Goal: Task Accomplishment & Management: Use online tool/utility

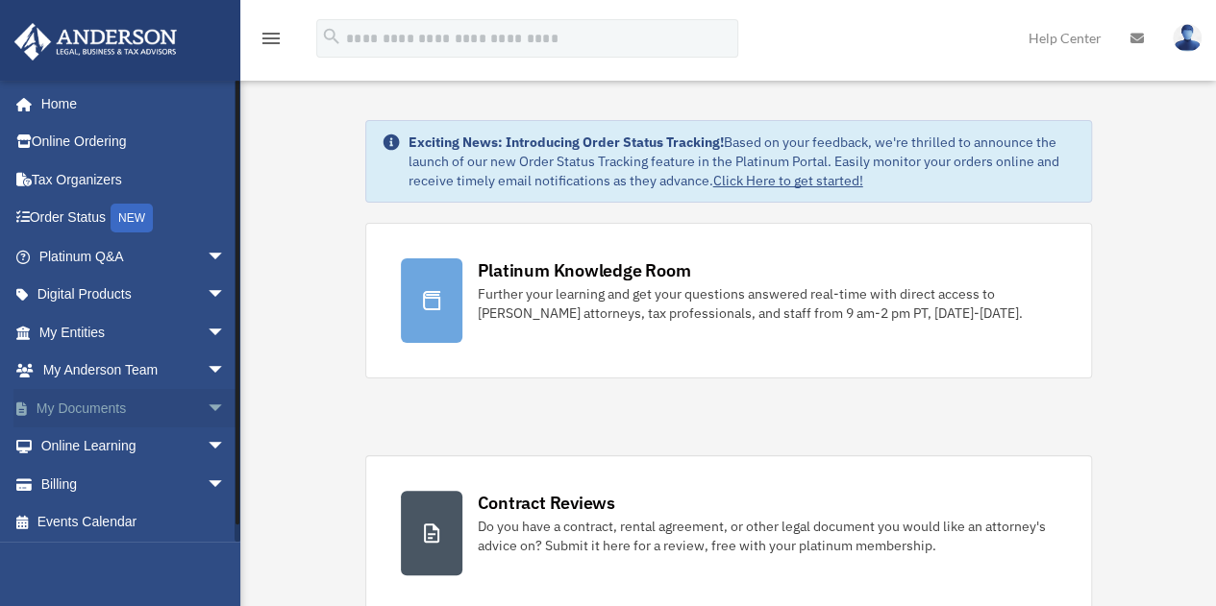
click at [91, 404] on link "My Documents arrow_drop_down" at bounding box center [133, 408] width 241 height 38
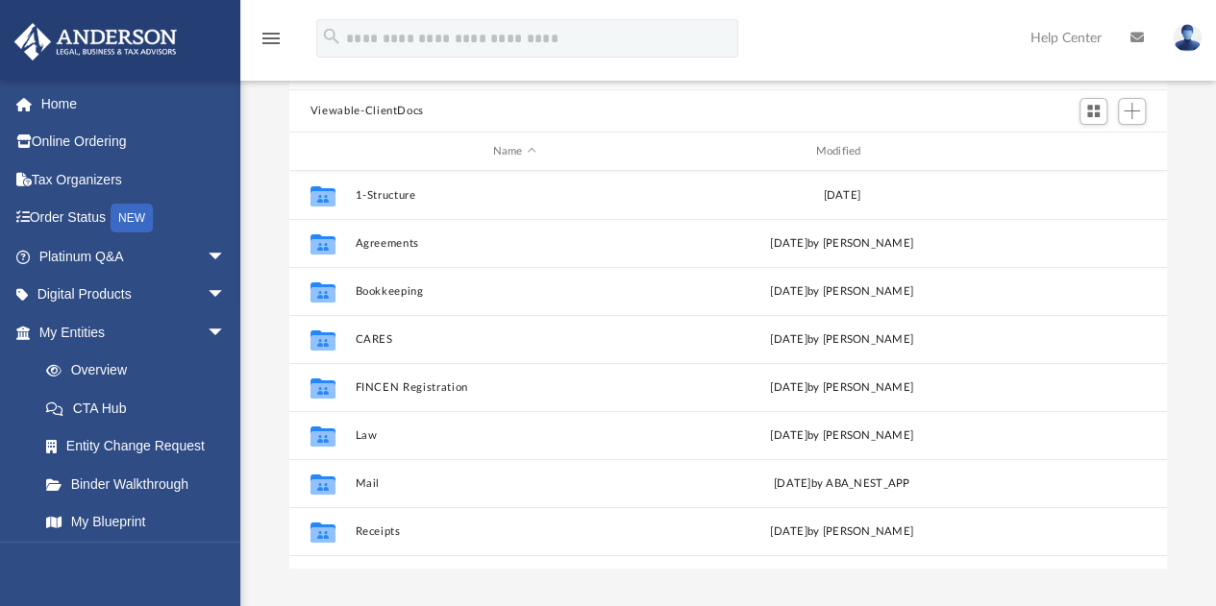
scroll to position [33, 0]
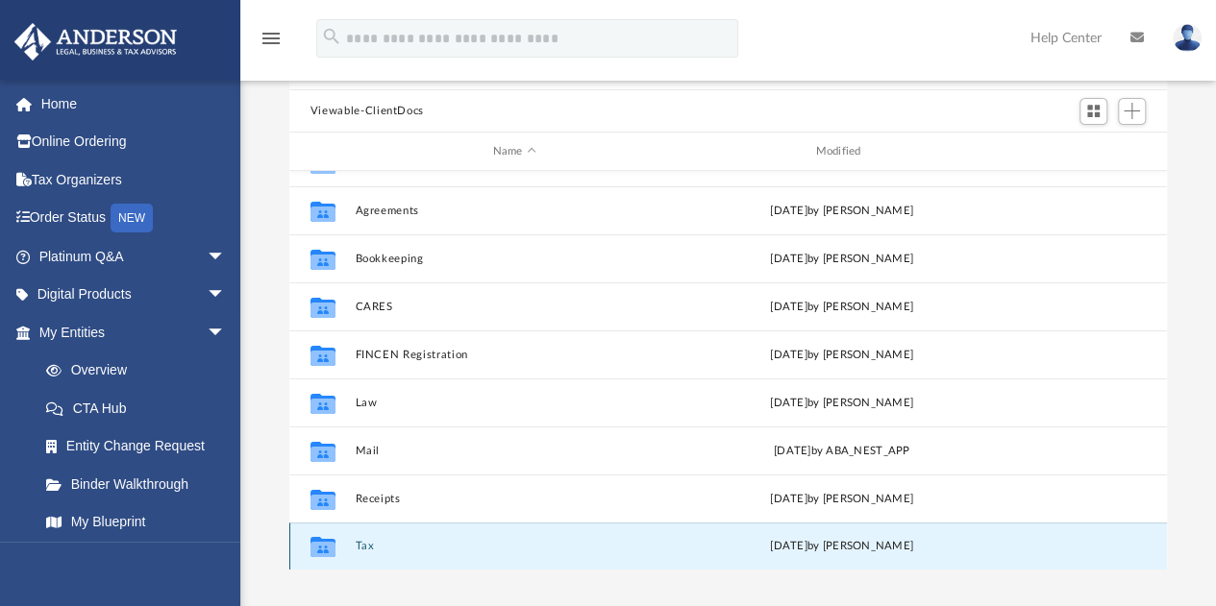
click at [364, 549] on button "Tax" at bounding box center [514, 547] width 319 height 12
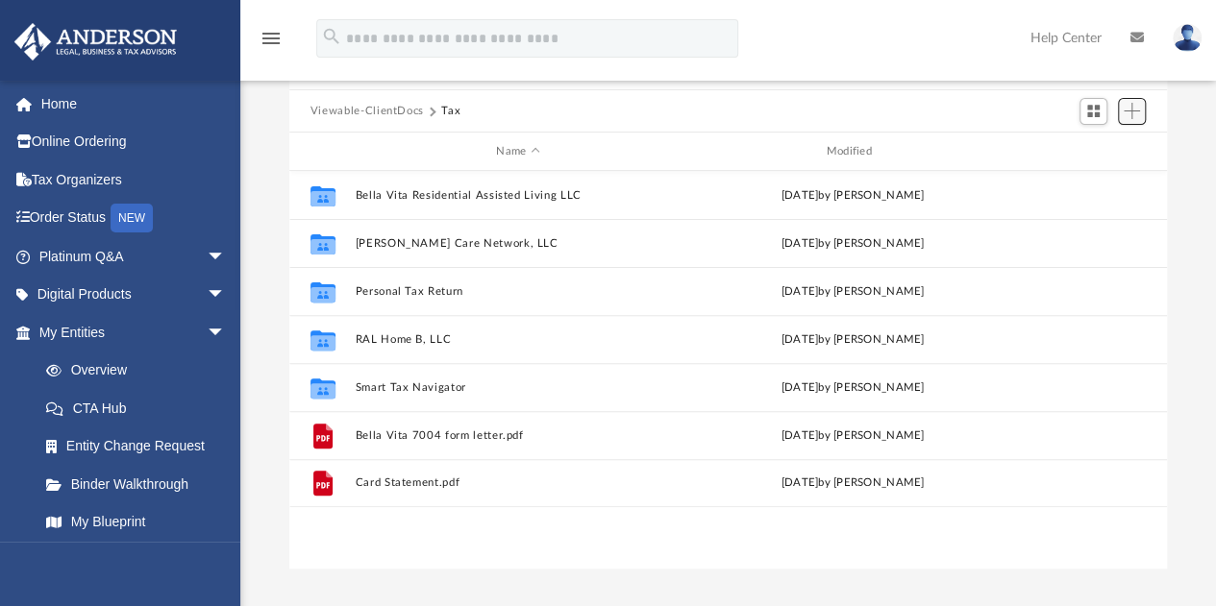
click at [1132, 111] on span "Add" at bounding box center [1131, 111] width 16 height 16
click at [1092, 151] on li "Upload" at bounding box center [1104, 149] width 62 height 20
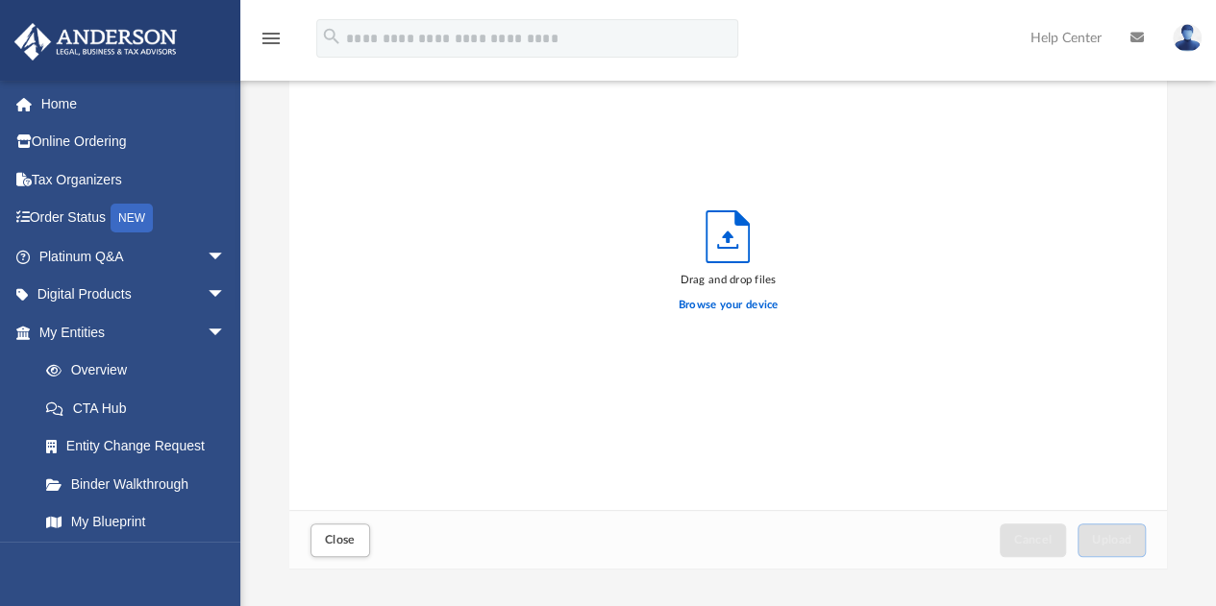
scroll to position [473, 863]
click at [725, 304] on label "Browse your device" at bounding box center [728, 305] width 100 height 17
click at [0, 0] on input "Browse your device" at bounding box center [0, 0] width 0 height 0
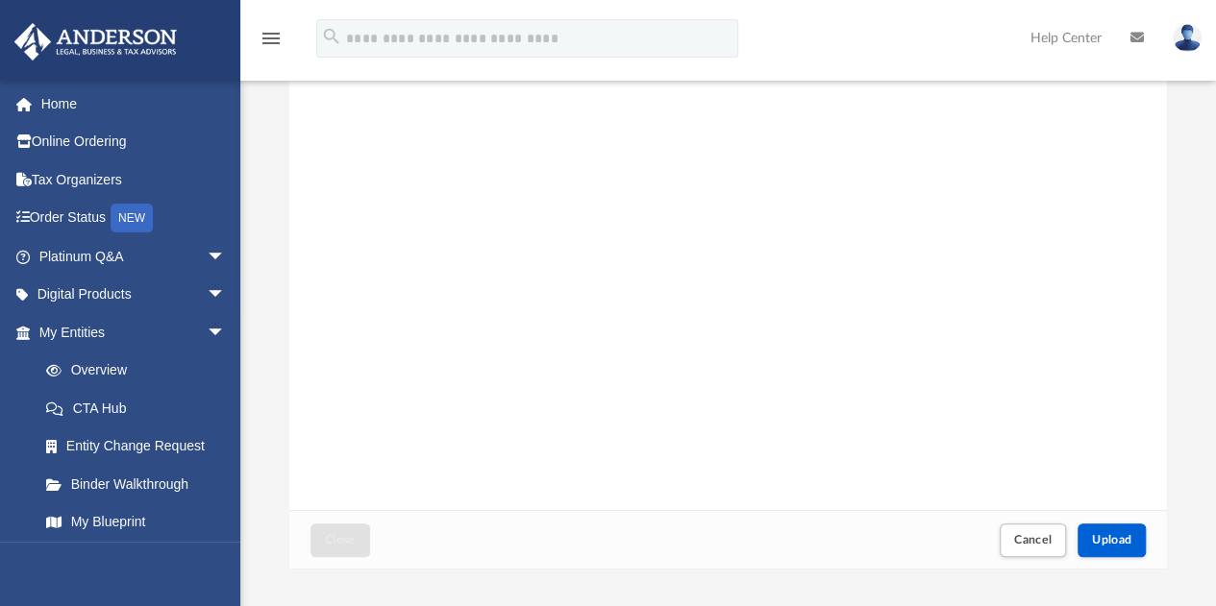
scroll to position [508, 0]
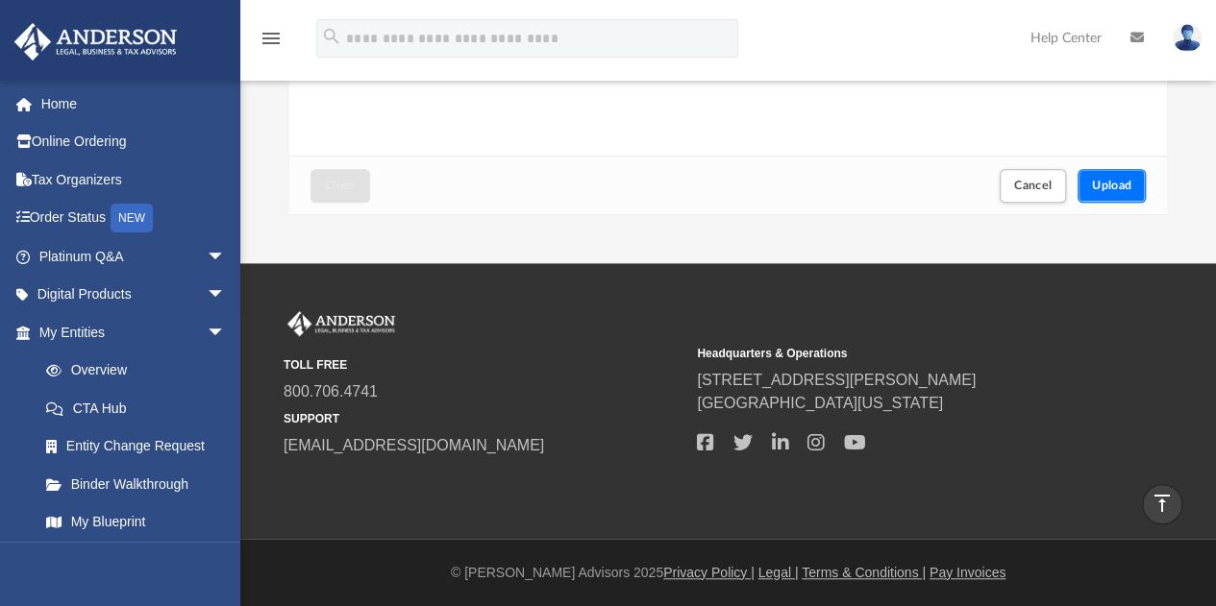
click at [1108, 181] on span "Upload" at bounding box center [1112, 186] width 40 height 12
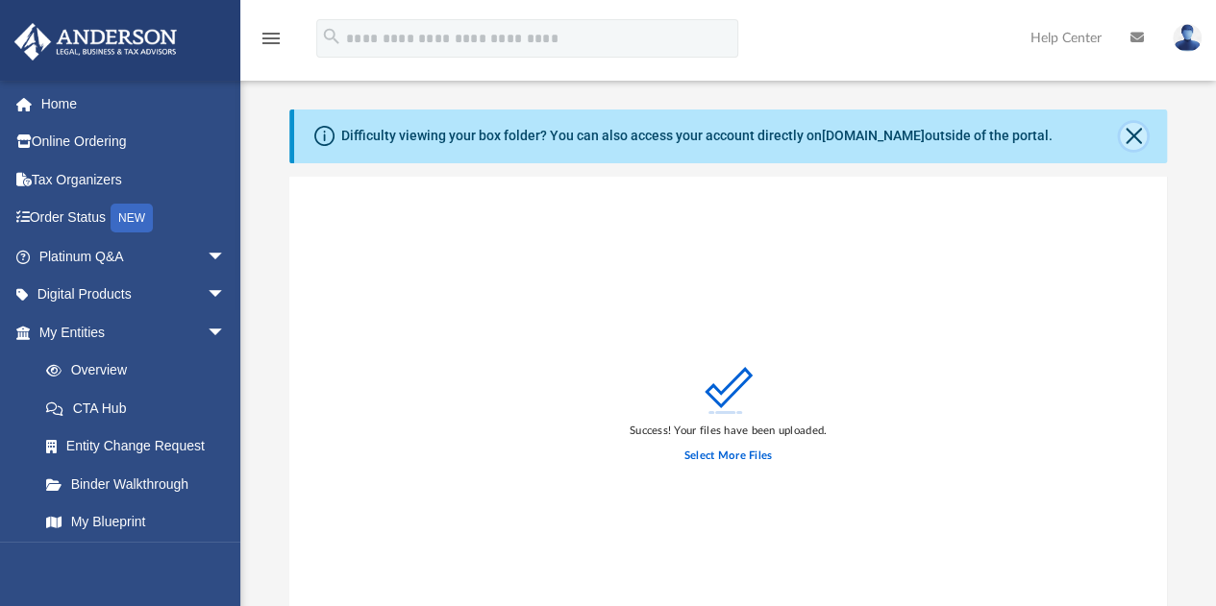
click at [1138, 137] on button "Close" at bounding box center [1133, 136] width 27 height 27
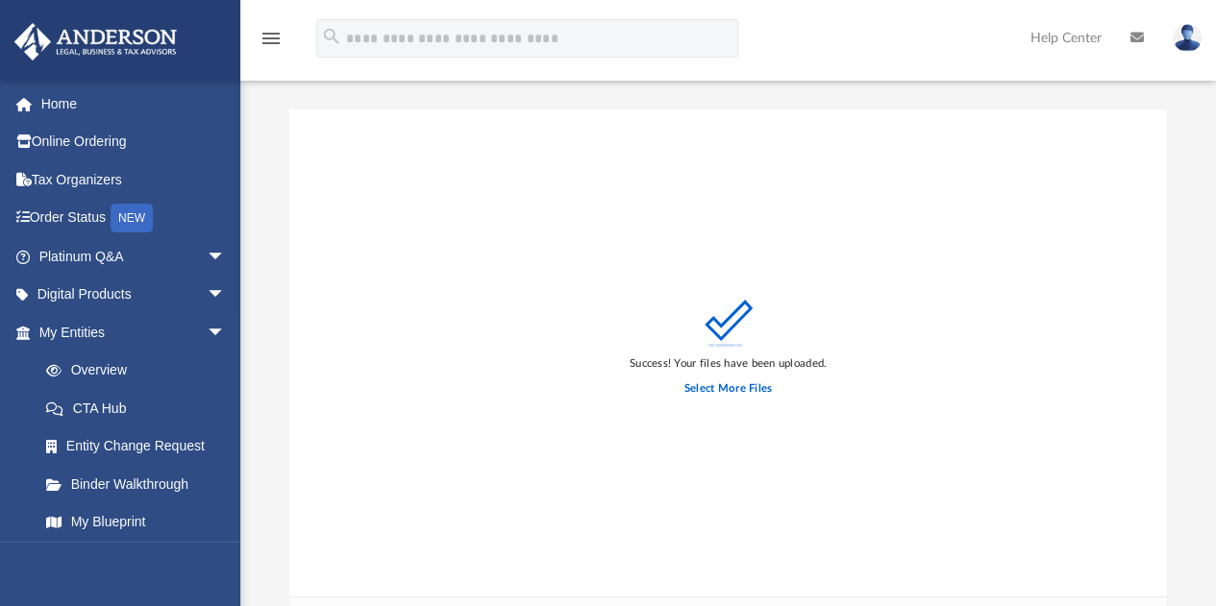
click at [271, 37] on icon "menu" at bounding box center [270, 38] width 23 height 23
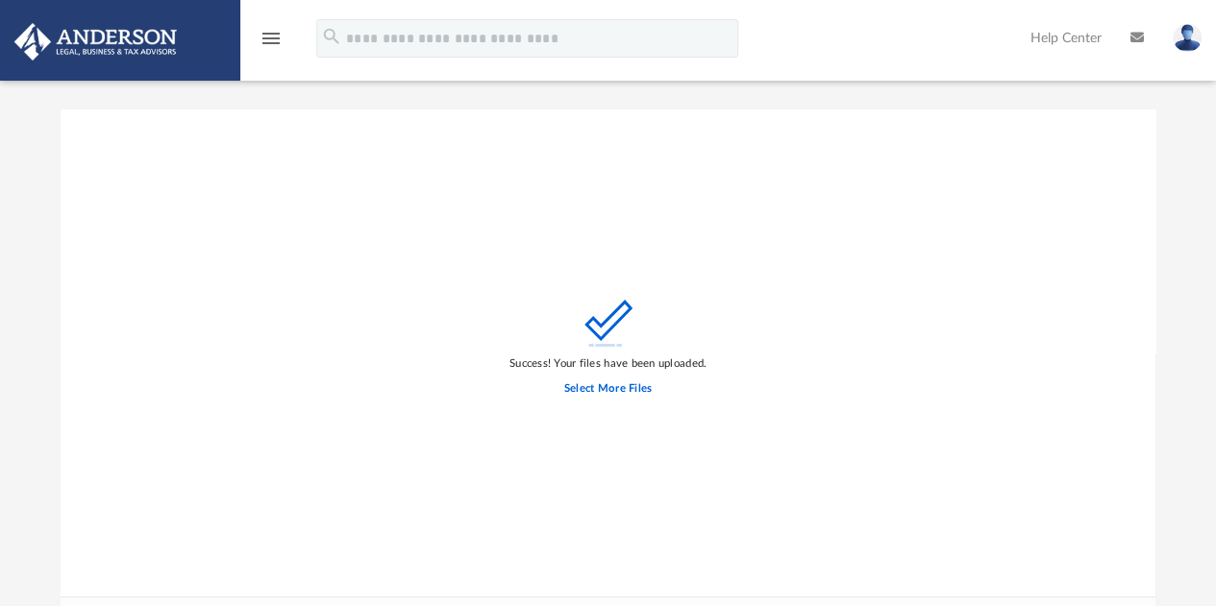
scroll to position [473, 1079]
click at [309, 235] on div "Success! Your files have been uploaded. Select More Files" at bounding box center [608, 354] width 1095 height 488
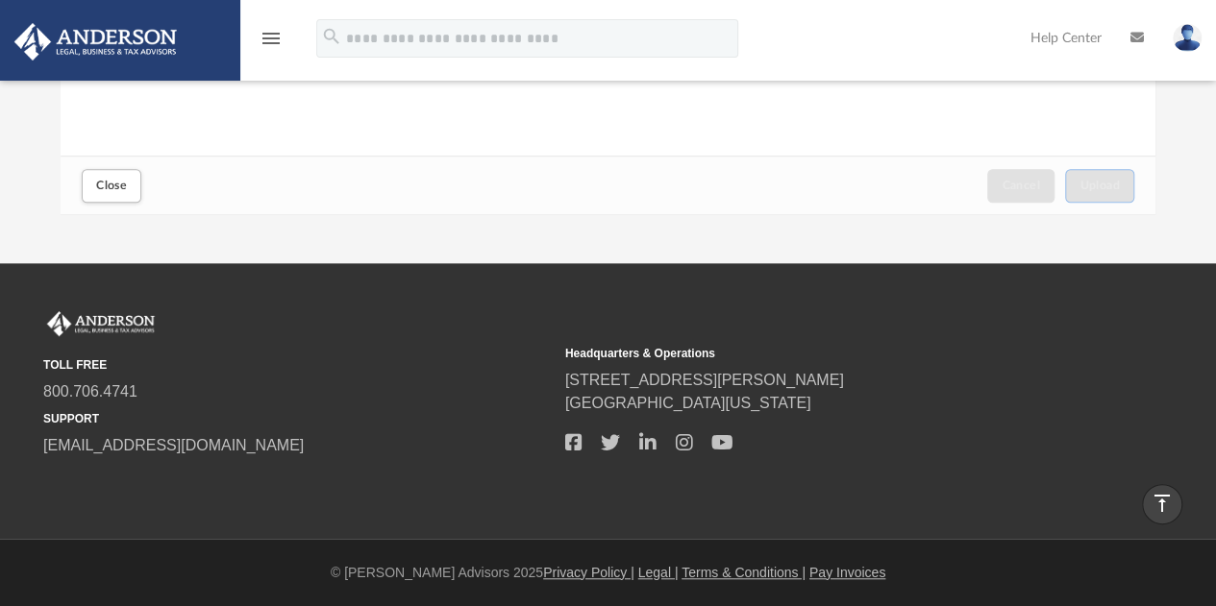
click at [1193, 37] on img at bounding box center [1186, 38] width 29 height 28
click at [823, 180] on div "Close Cancel Upload" at bounding box center [608, 185] width 1095 height 59
click at [513, 191] on div "Close Cancel Upload" at bounding box center [608, 185] width 1095 height 59
click at [283, 36] on div "menu" at bounding box center [271, 38] width 62 height 49
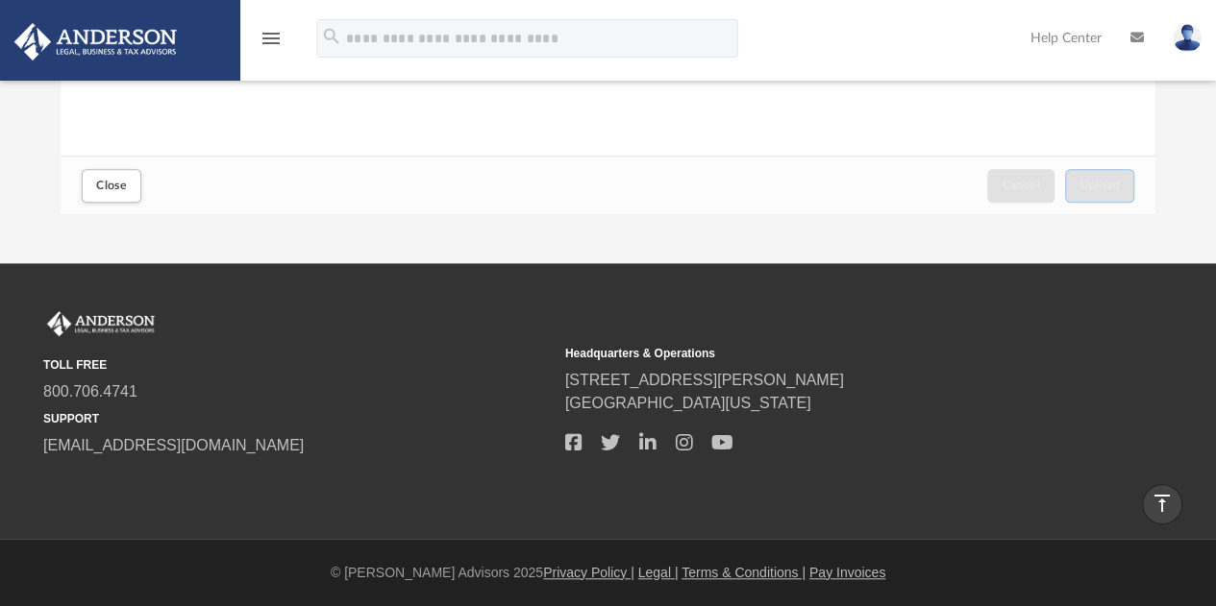
click at [257, 37] on div "menu" at bounding box center [271, 38] width 62 height 49
click at [267, 36] on icon "menu" at bounding box center [270, 38] width 23 height 23
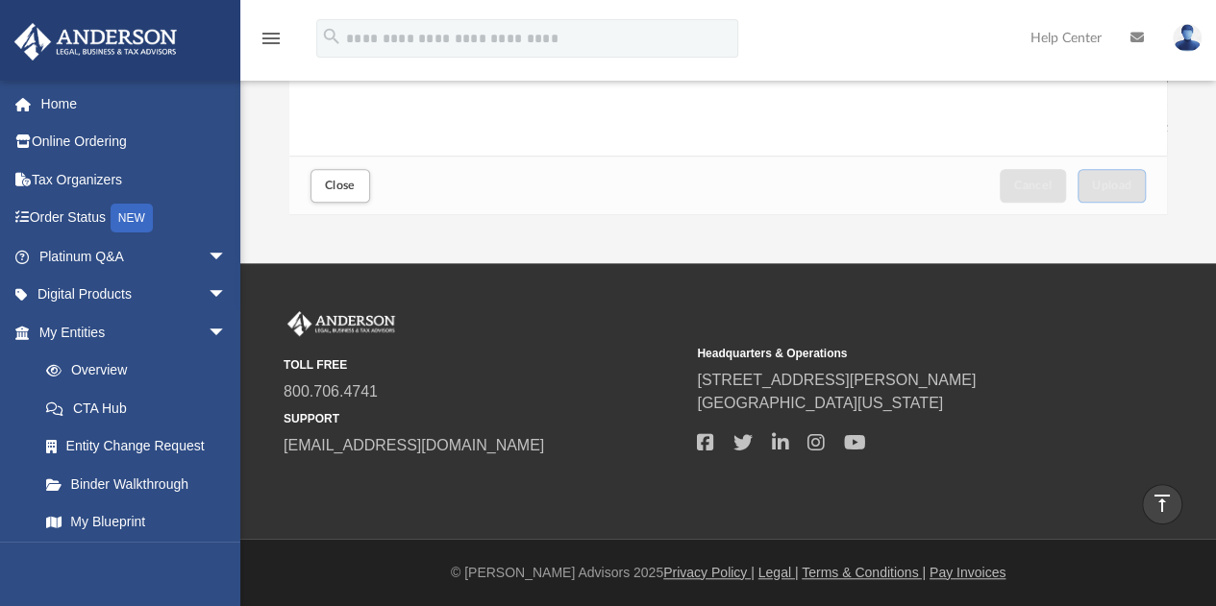
scroll to position [16, 15]
click at [243, 578] on div "© Anderson Advisors 2025 Privacy Policy | Legal | Terms & Conditions | Pay Invo…" at bounding box center [727, 573] width 975 height 20
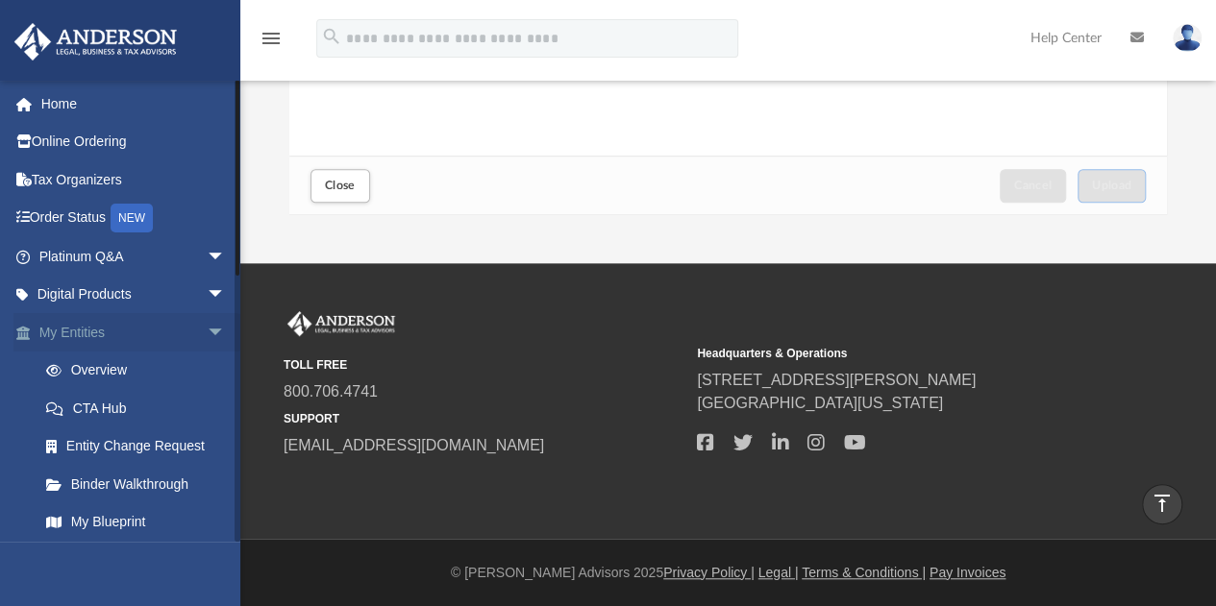
click at [88, 330] on link "My Entities arrow_drop_down" at bounding box center [133, 332] width 241 height 38
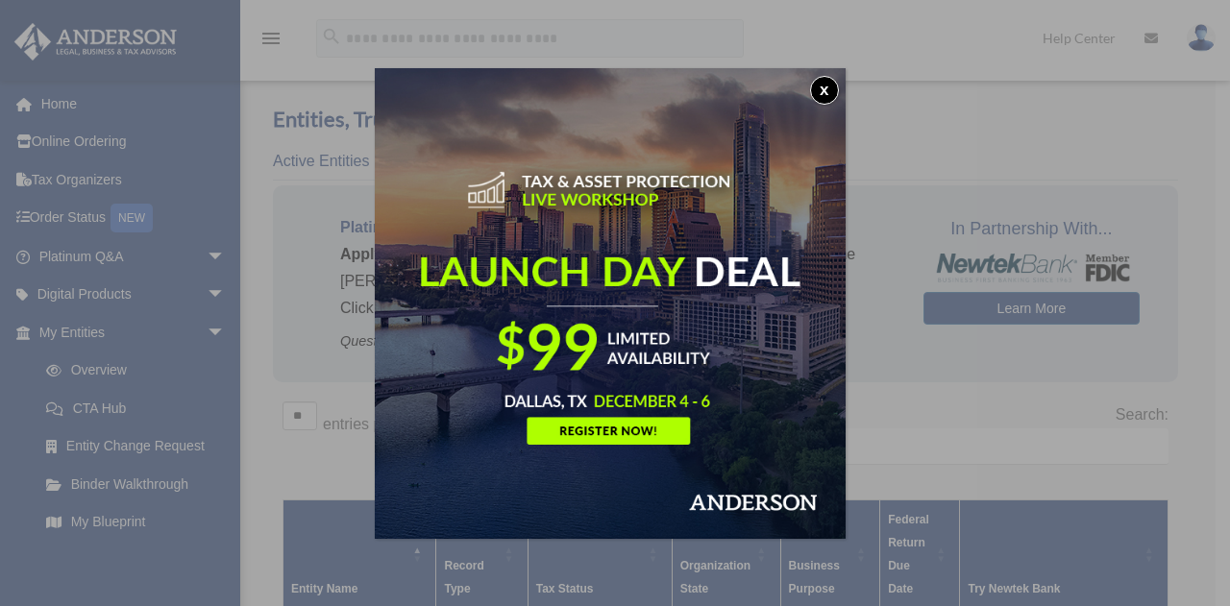
click at [825, 86] on button "x" at bounding box center [824, 90] width 29 height 29
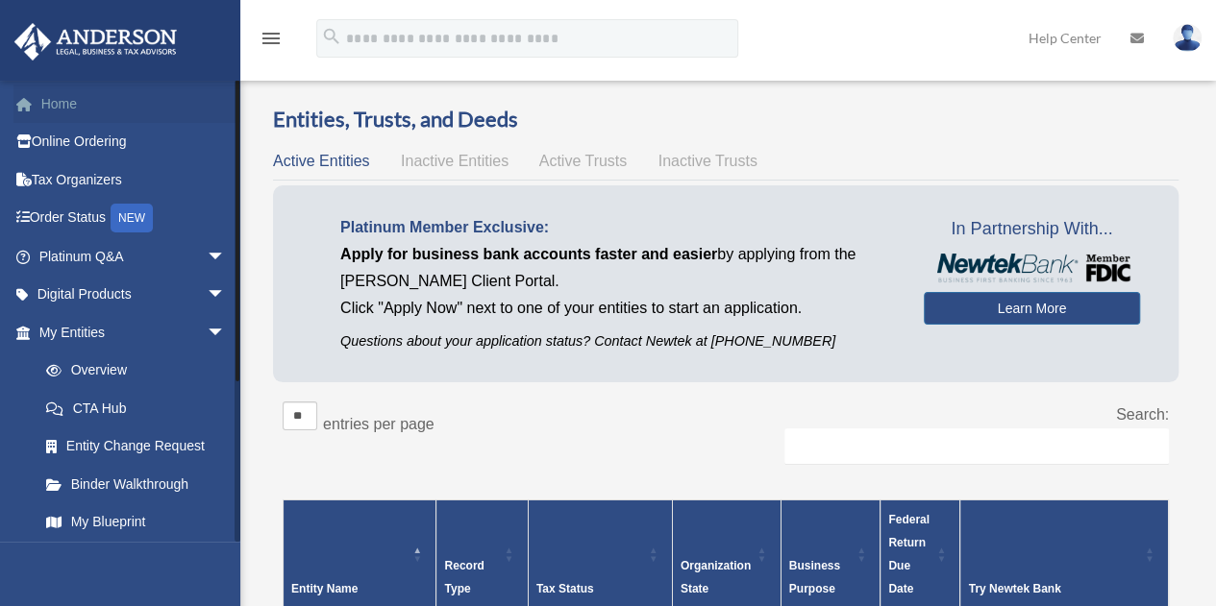
click at [53, 101] on link "Home" at bounding box center [133, 104] width 241 height 38
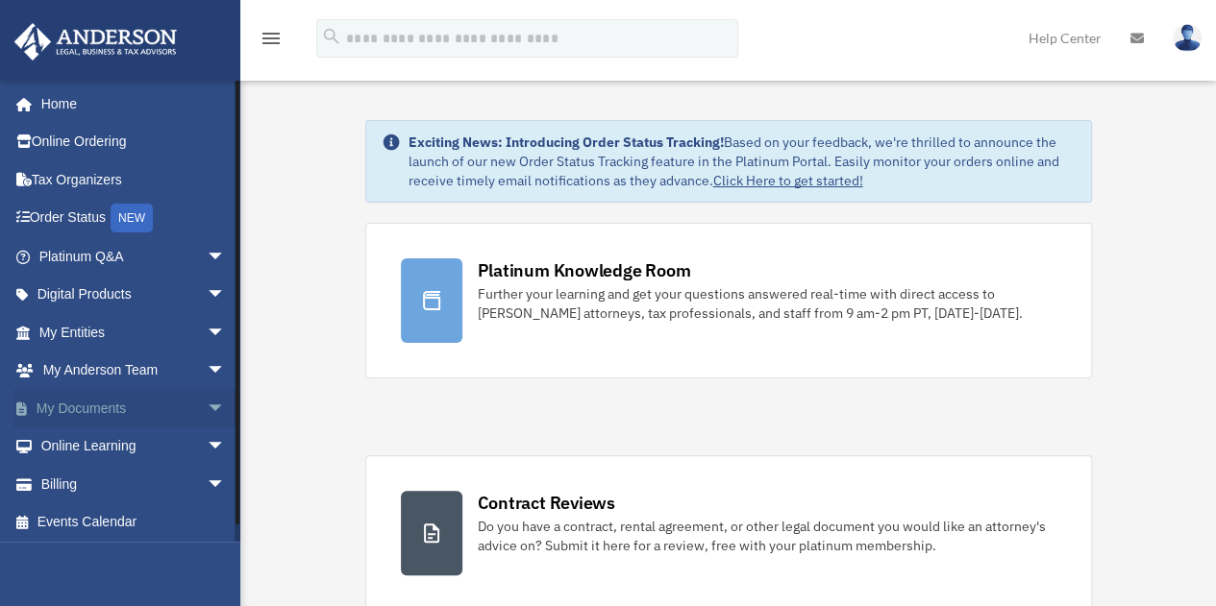
click at [81, 410] on link "My Documents arrow_drop_down" at bounding box center [133, 408] width 241 height 38
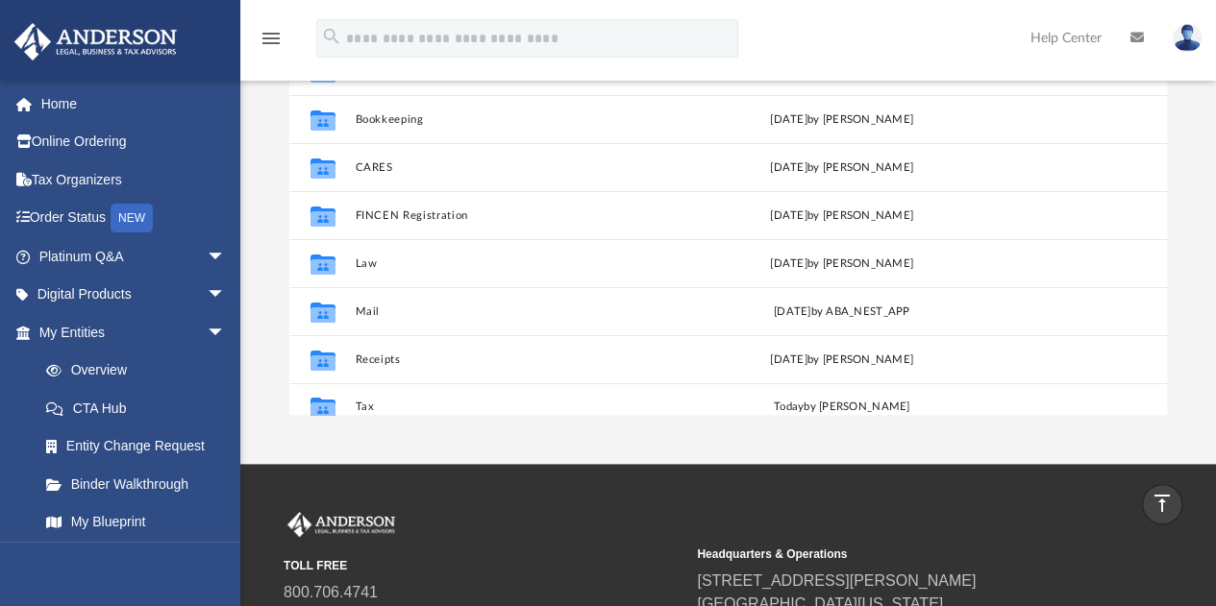
scroll to position [33, 0]
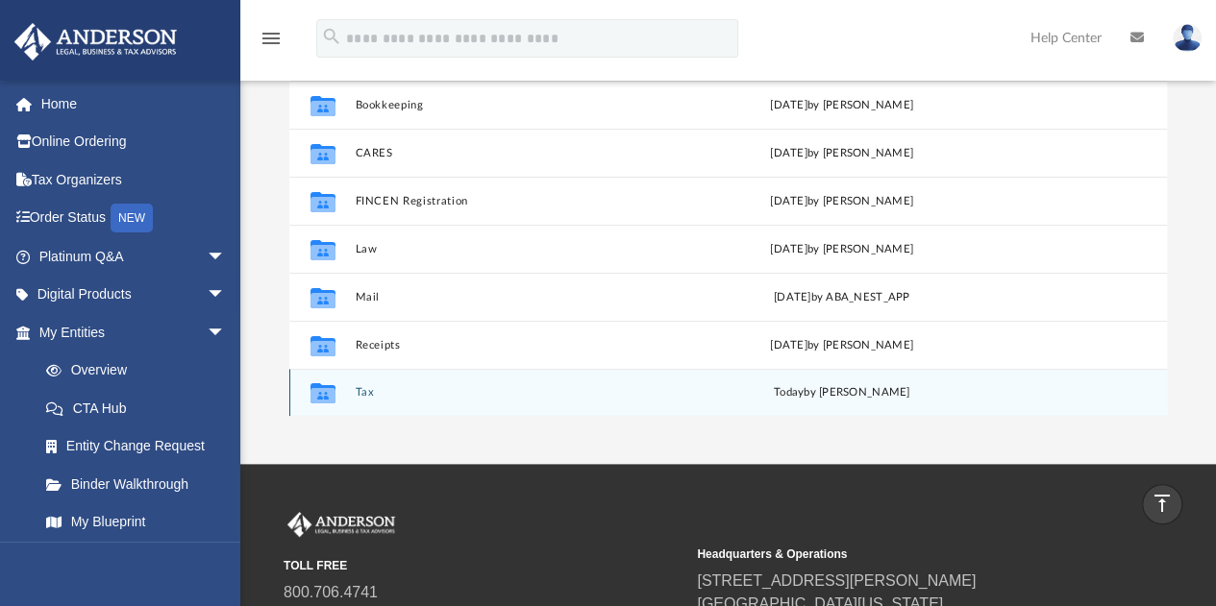
click at [324, 393] on icon "grid" at bounding box center [322, 395] width 25 height 15
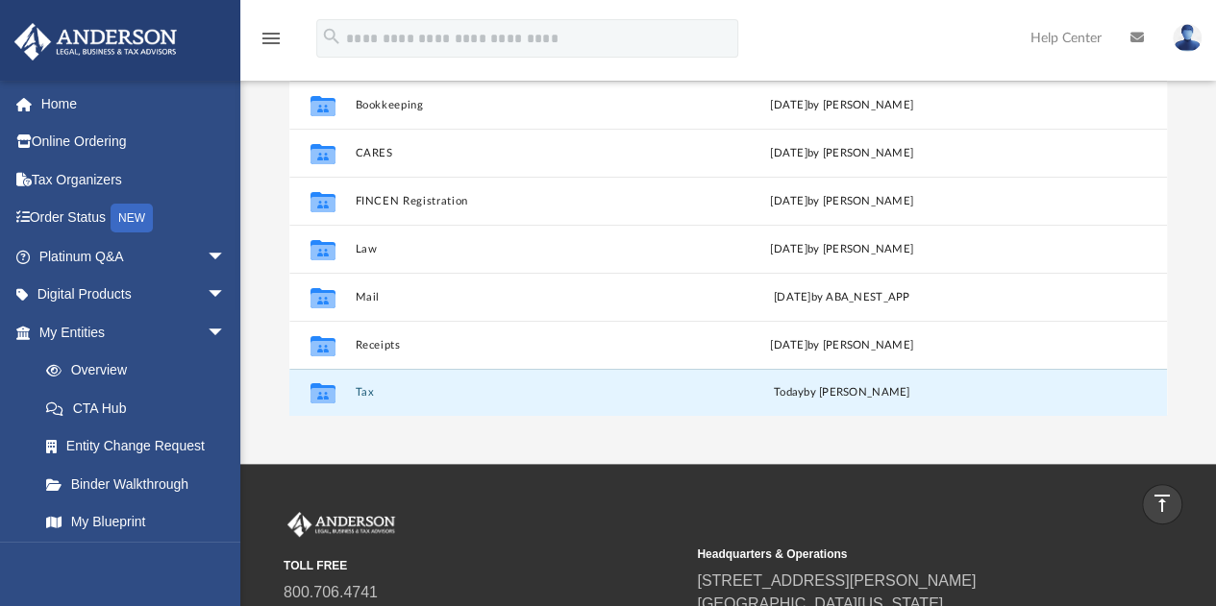
drag, startPoint x: 324, startPoint y: 393, endPoint x: 518, endPoint y: 455, distance: 203.6
click at [518, 455] on div "App [EMAIL_ADDRESS][DOMAIN_NAME] Sign Out [EMAIL_ADDRESS][DOMAIN_NAME] Home Onl…" at bounding box center [608, 78] width 1216 height 772
click at [330, 402] on icon "grid" at bounding box center [322, 395] width 25 height 15
click at [325, 399] on icon "grid" at bounding box center [322, 393] width 25 height 20
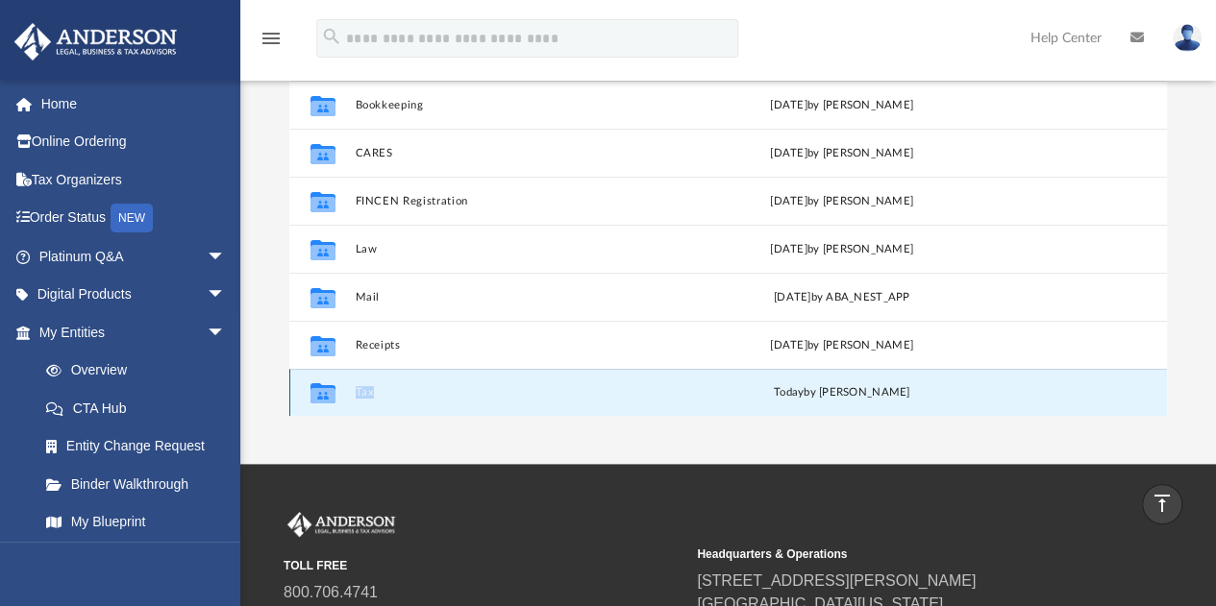
click at [361, 394] on button "Tax" at bounding box center [514, 393] width 319 height 12
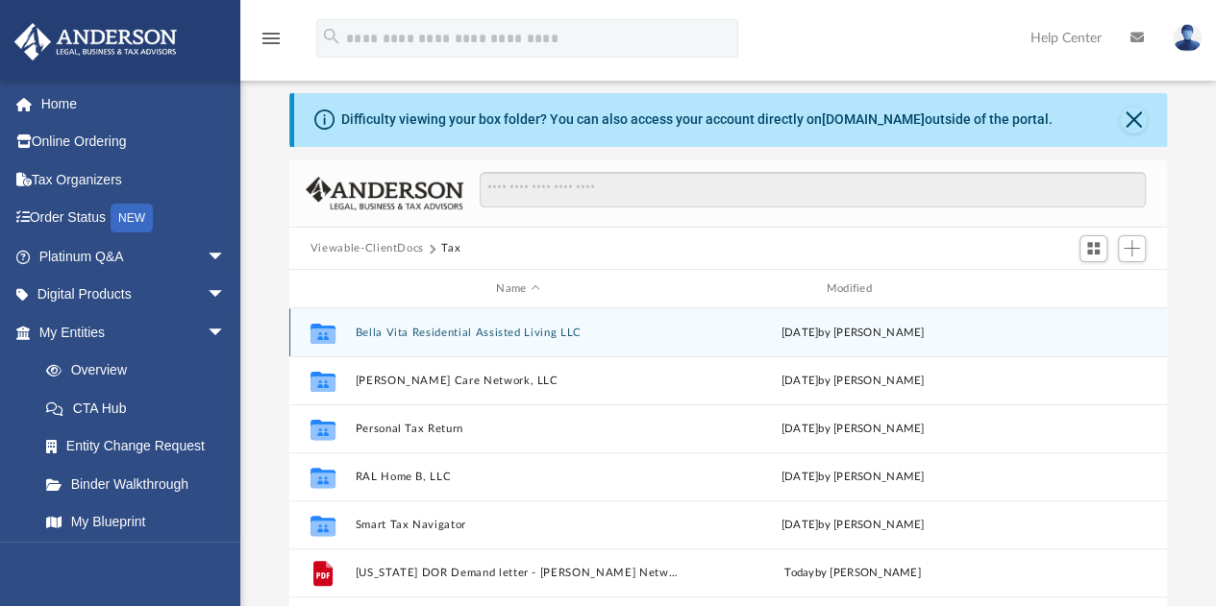
scroll to position [0, 0]
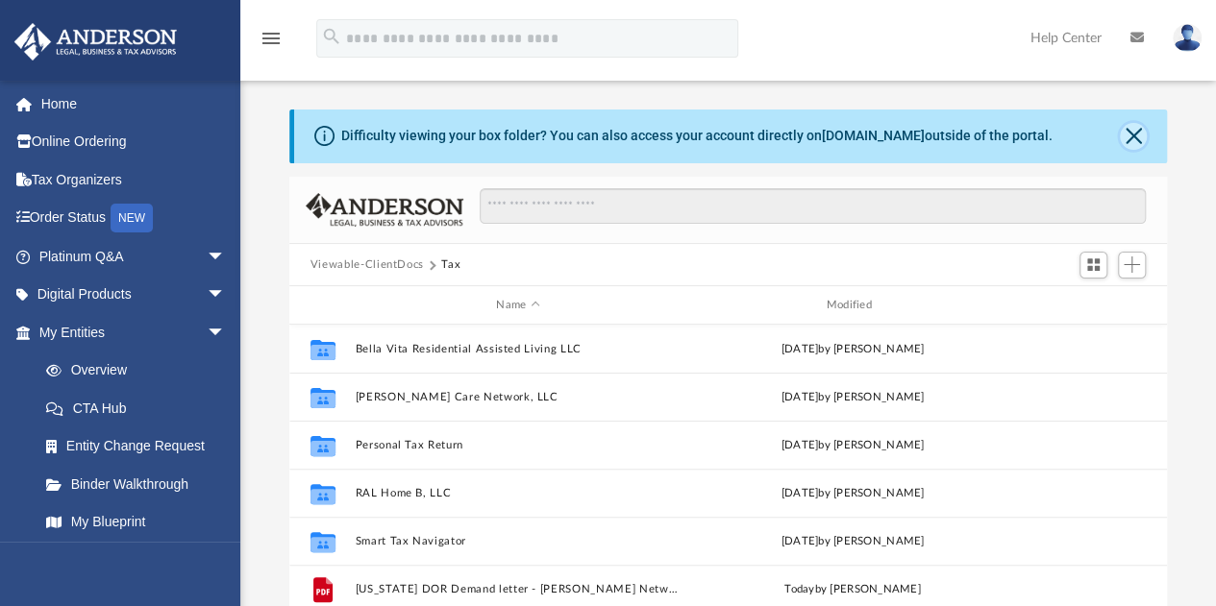
click at [1134, 135] on button "Close" at bounding box center [1133, 136] width 27 height 27
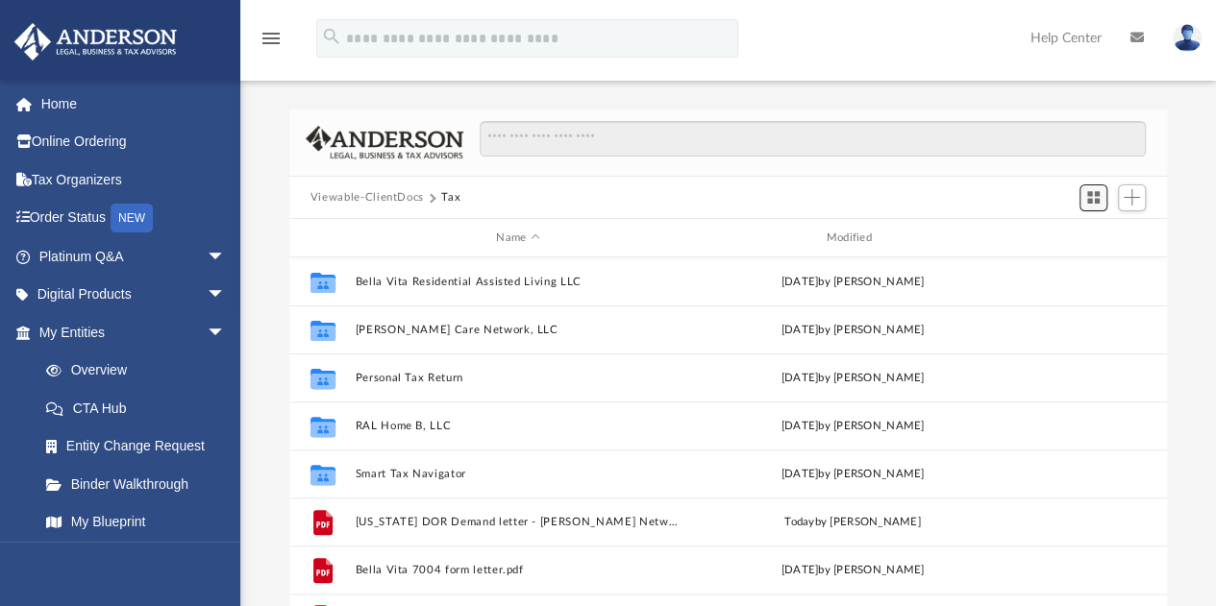
click at [1092, 197] on span "Switch to Grid View" at bounding box center [1093, 197] width 16 height 16
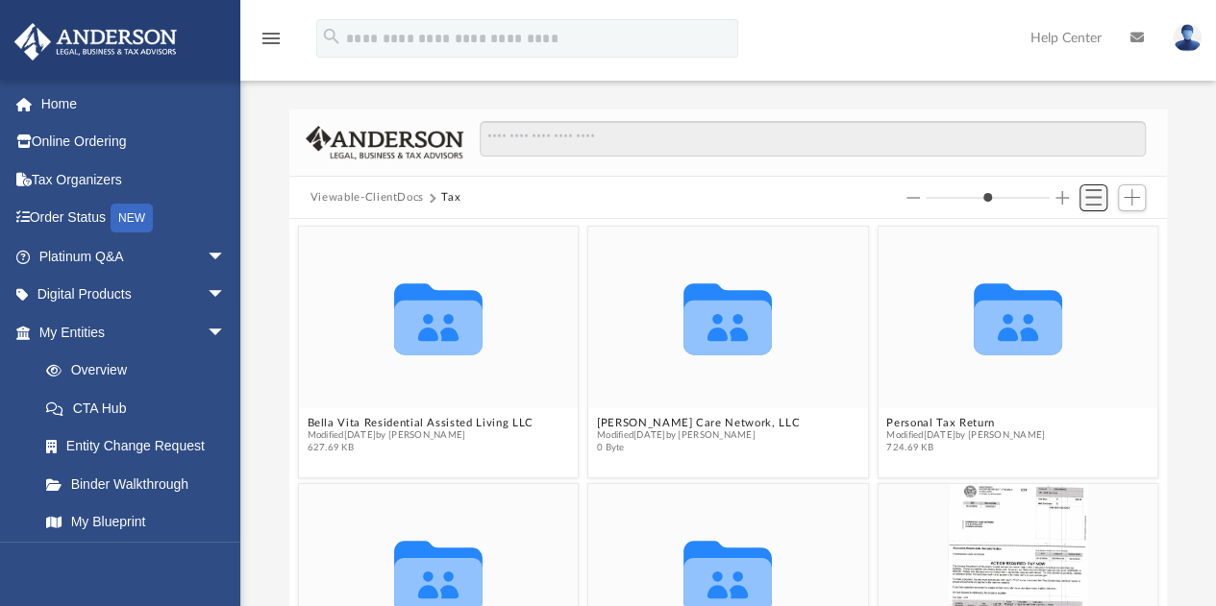
scroll to position [422, 863]
click at [1063, 194] on button "Increase column size" at bounding box center [1061, 197] width 13 height 13
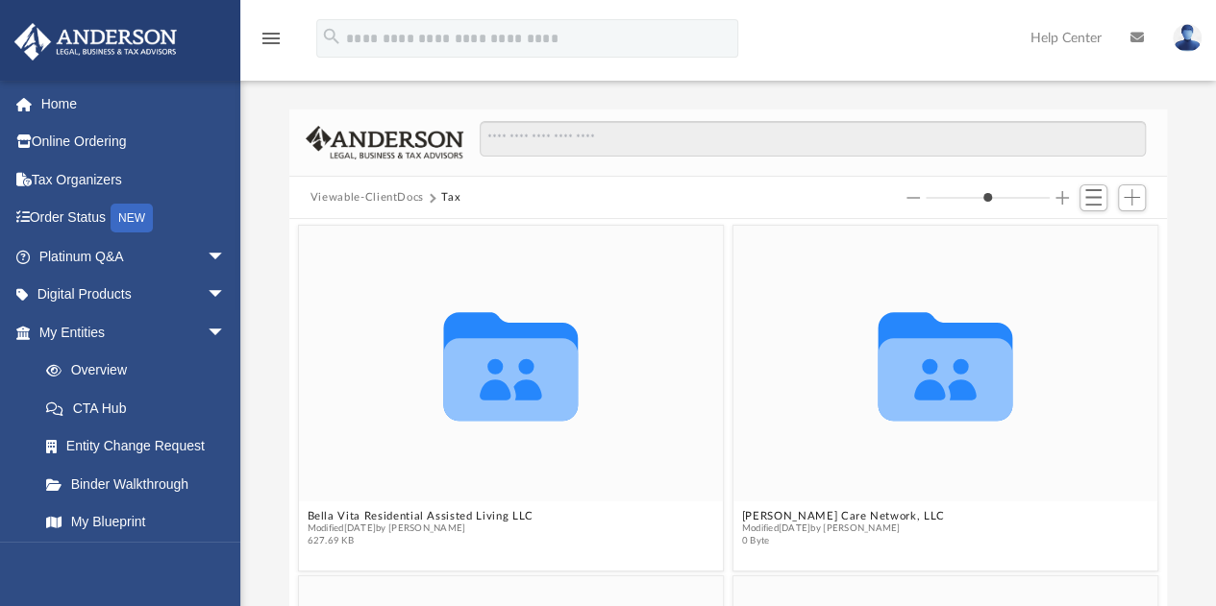
click at [915, 195] on button "Decrease column size" at bounding box center [912, 197] width 13 height 13
type input "*"
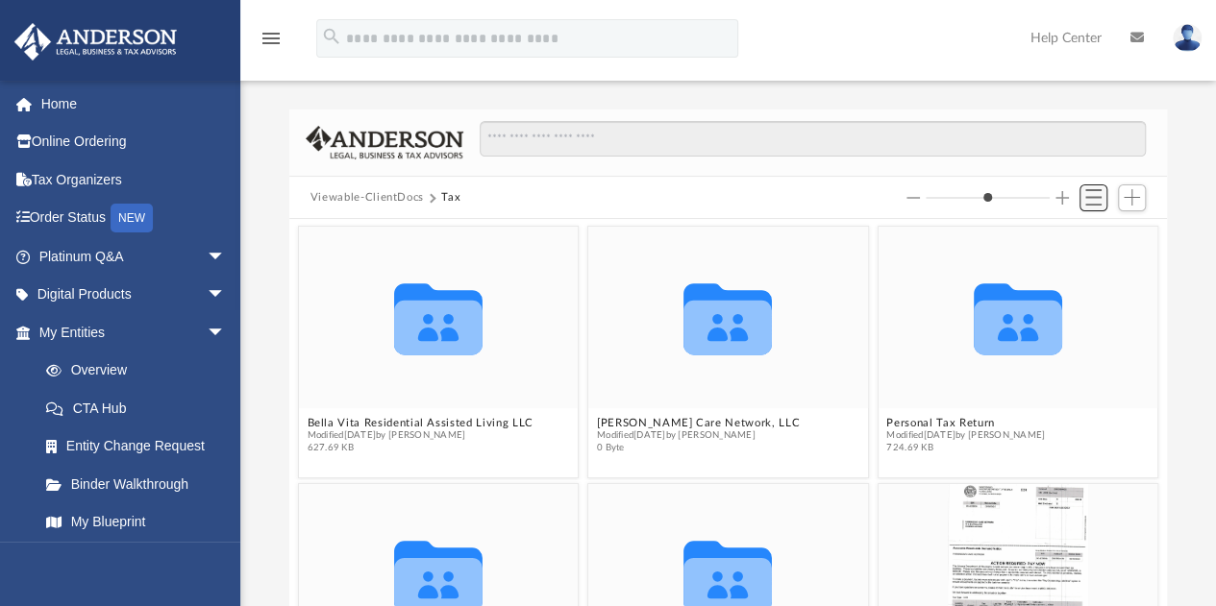
click at [1092, 199] on span "Switch to List View" at bounding box center [1093, 197] width 16 height 16
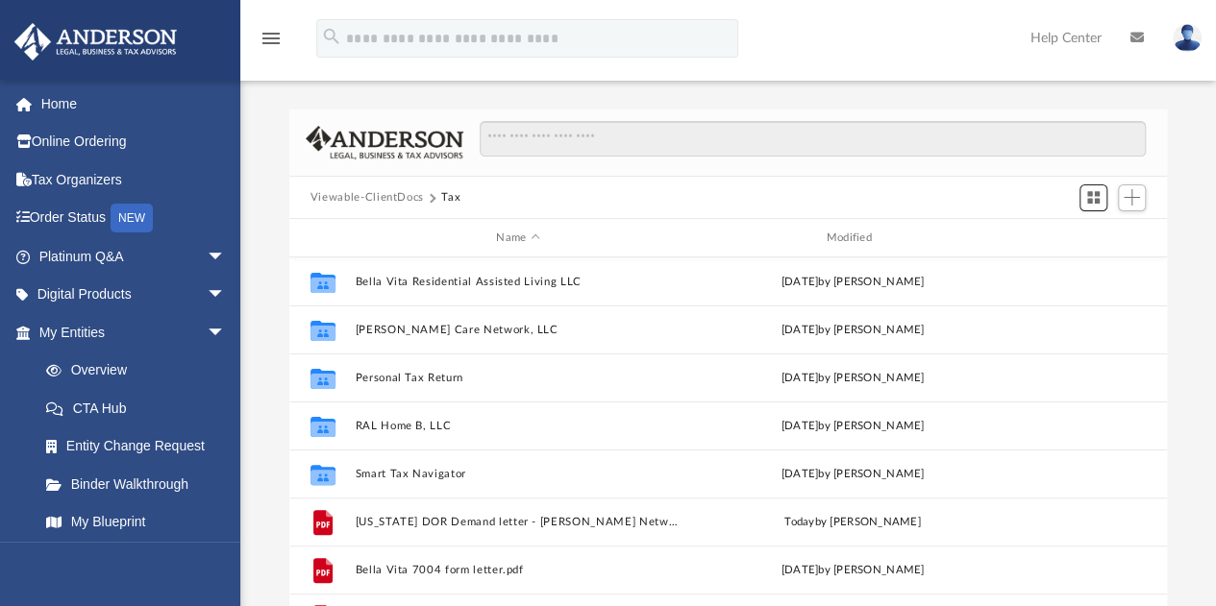
scroll to position [38, 0]
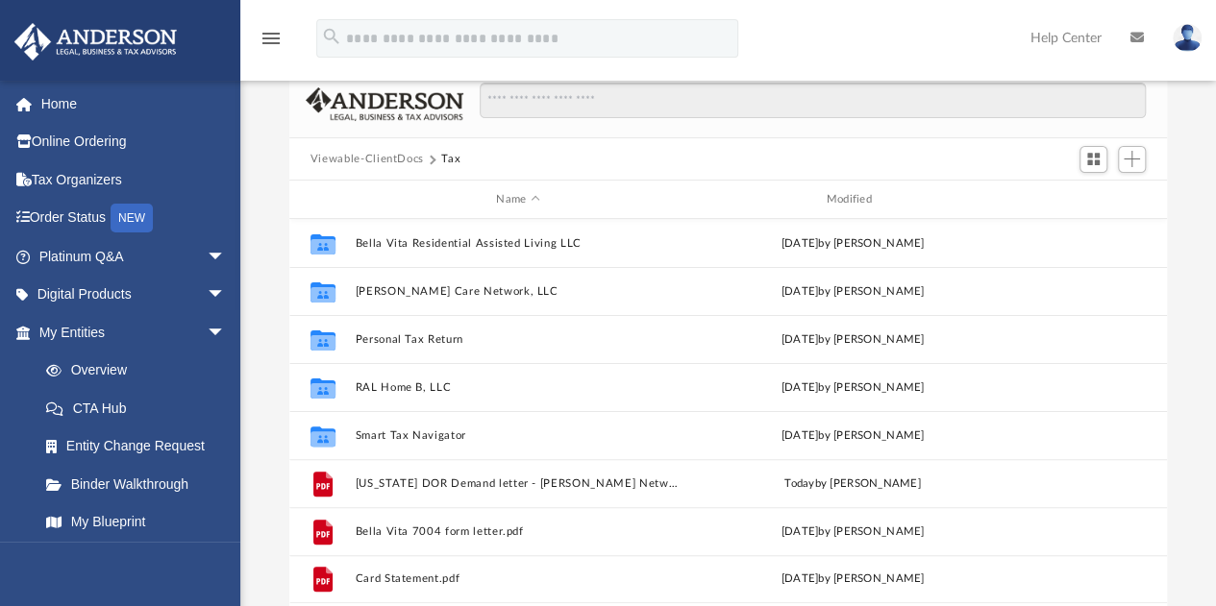
click at [336, 158] on button "Viewable-ClientDocs" at bounding box center [366, 159] width 113 height 17
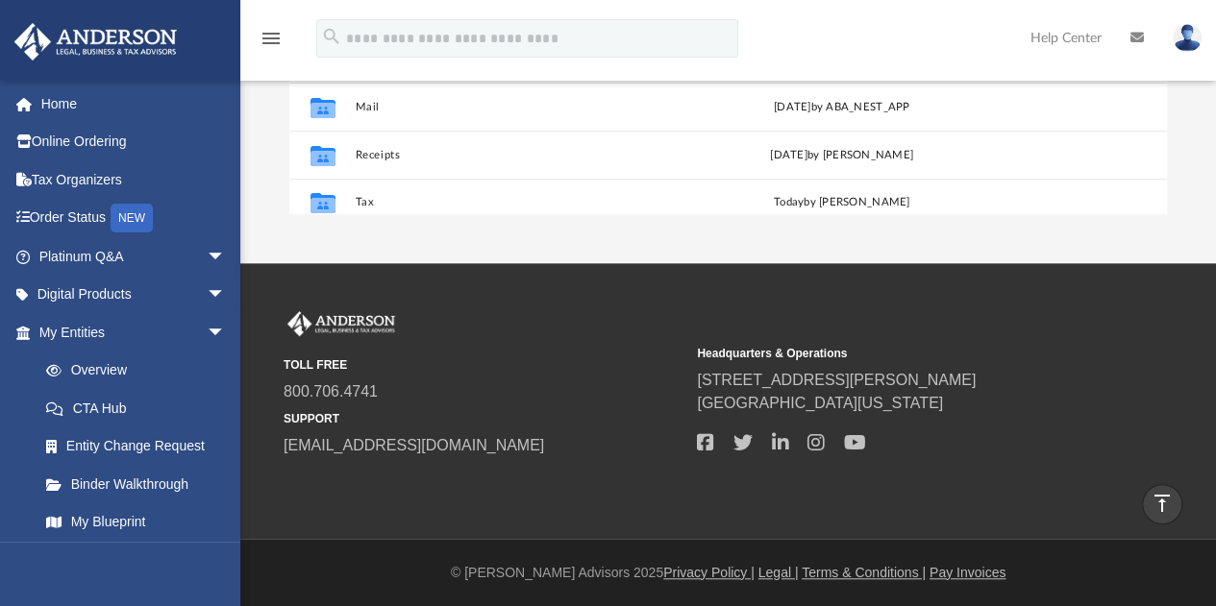
scroll to position [33, 0]
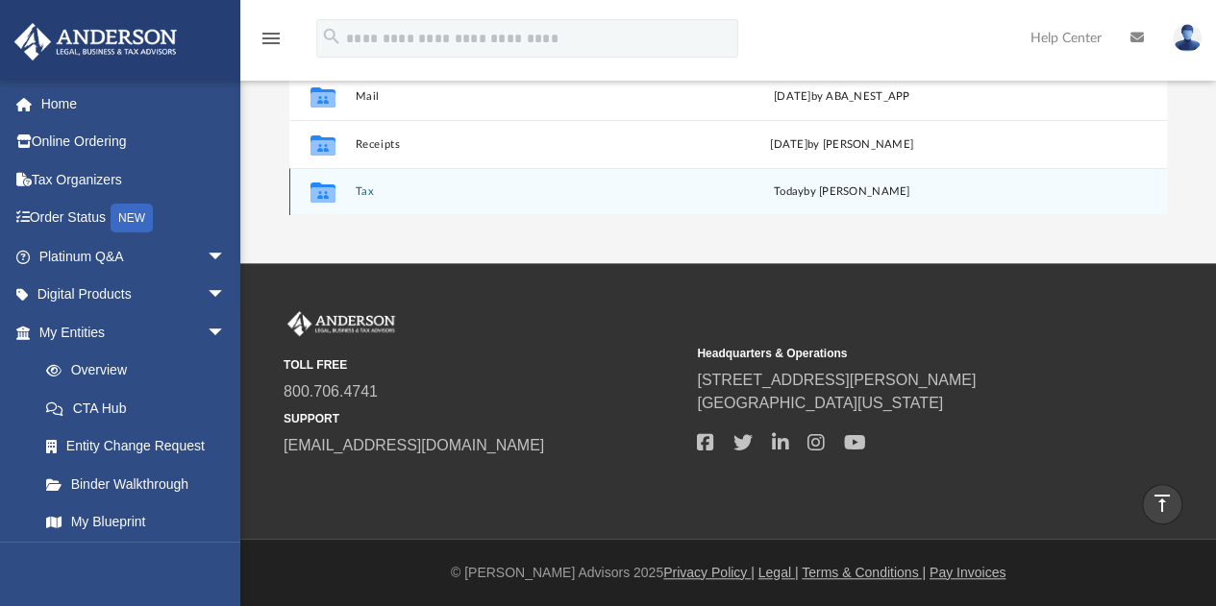
click at [325, 196] on icon "grid" at bounding box center [322, 193] width 25 height 20
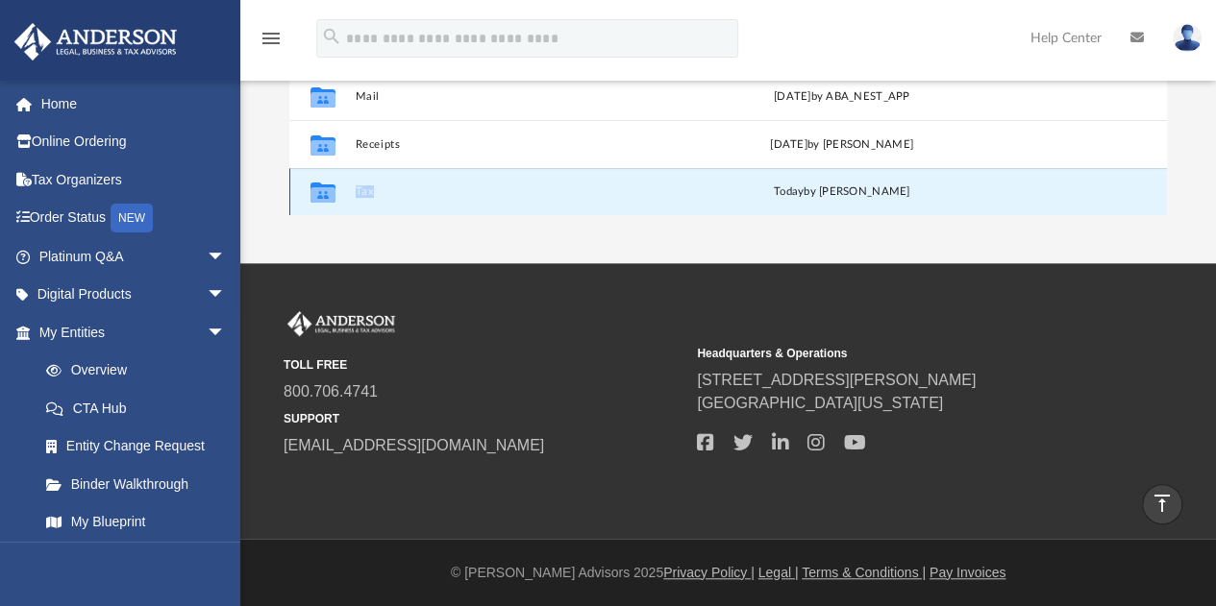
click at [325, 196] on icon "grid" at bounding box center [322, 193] width 25 height 20
click at [327, 194] on icon "grid" at bounding box center [322, 194] width 25 height 15
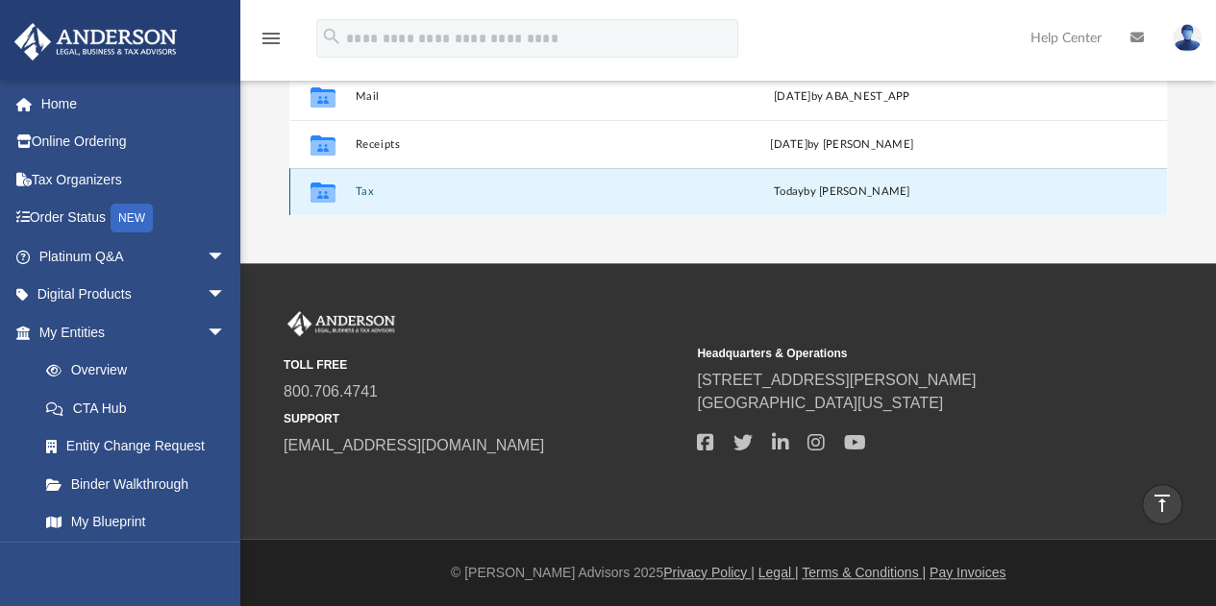
click at [317, 193] on icon "grid" at bounding box center [322, 194] width 25 height 15
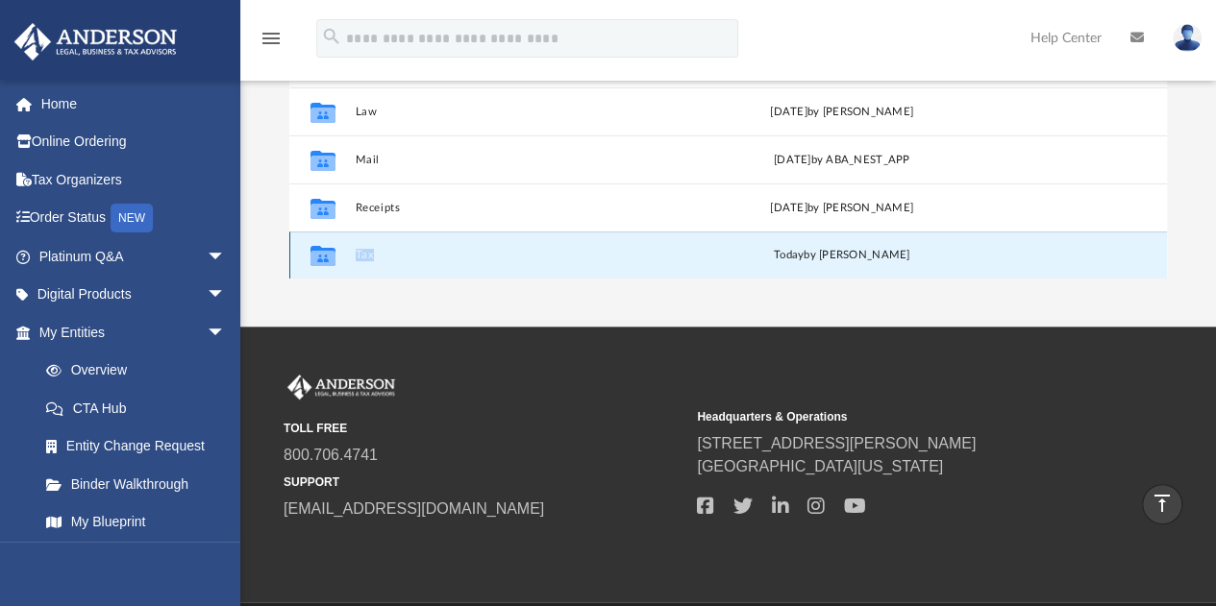
scroll to position [364, 0]
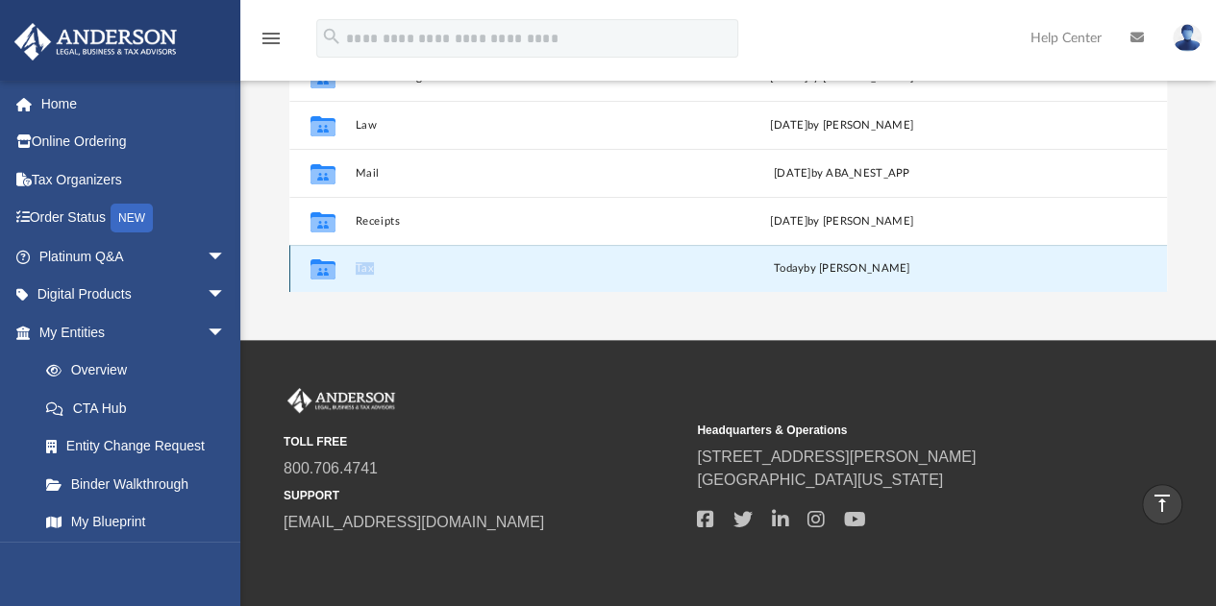
click at [507, 263] on button "Tax" at bounding box center [514, 269] width 319 height 12
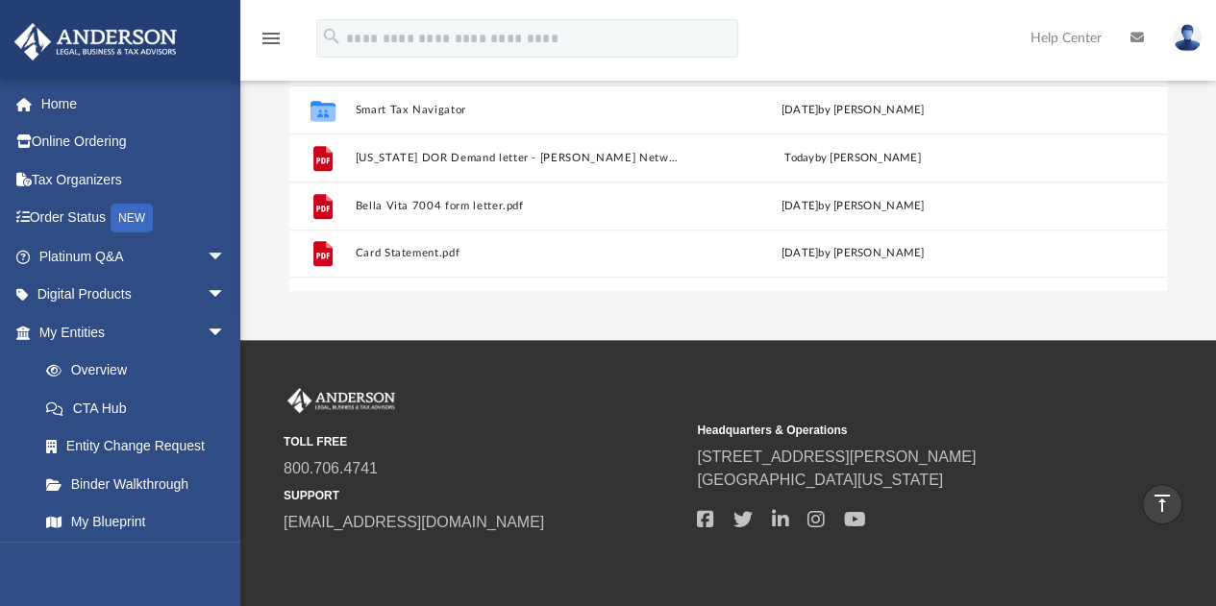
scroll to position [0, 0]
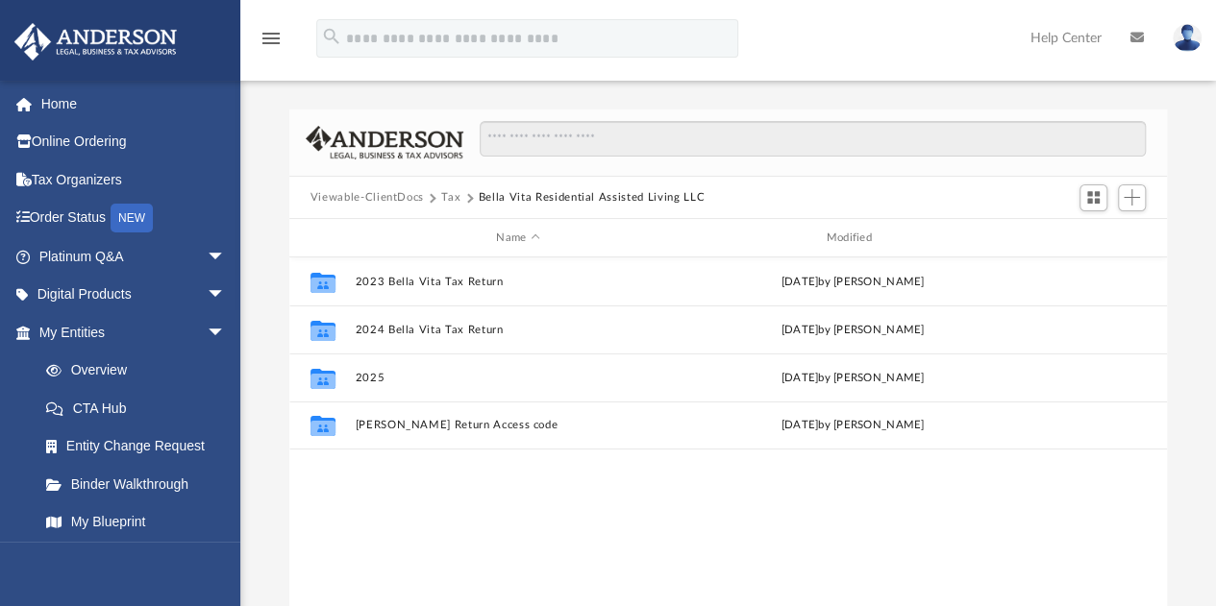
click at [344, 194] on button "Viewable-ClientDocs" at bounding box center [366, 197] width 113 height 17
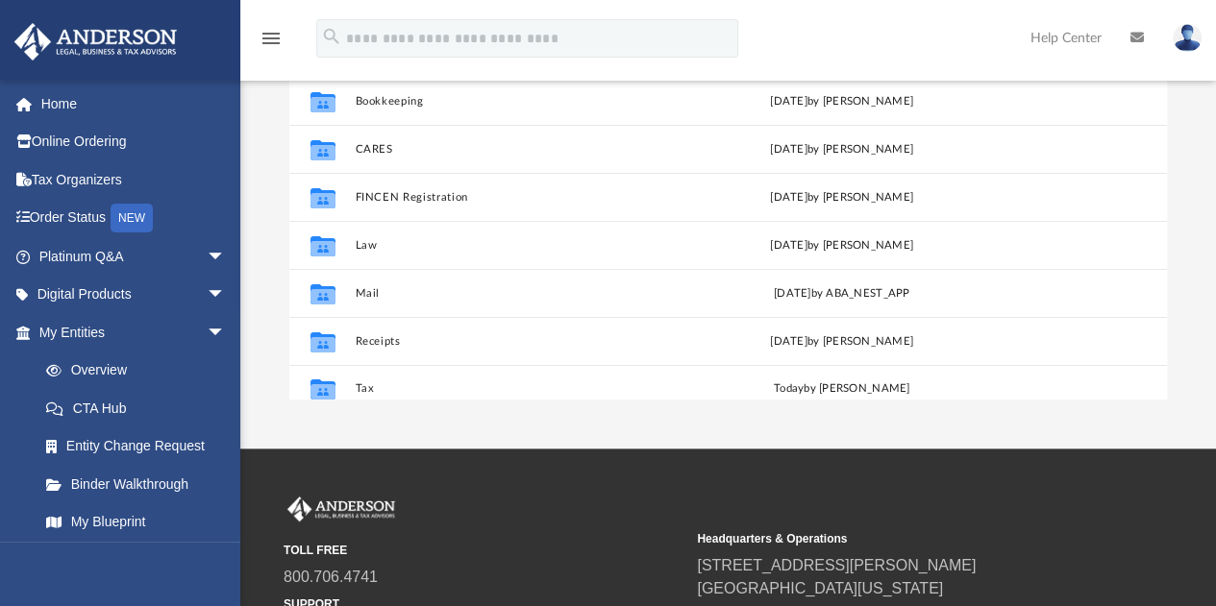
scroll to position [33, 0]
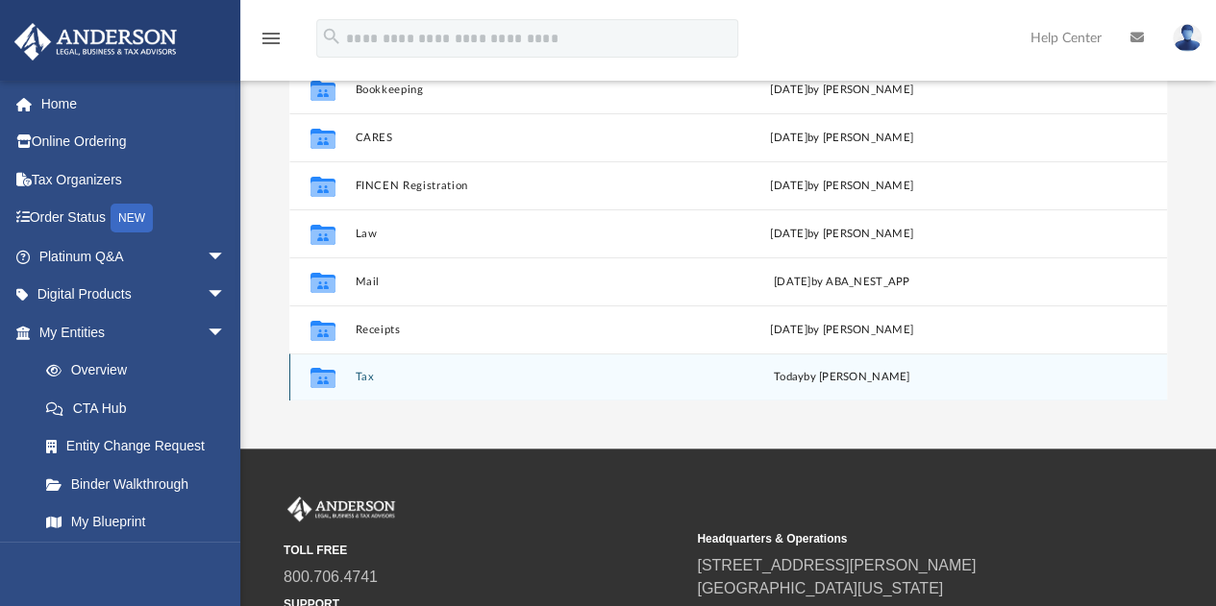
click at [361, 376] on button "Tax" at bounding box center [514, 378] width 319 height 12
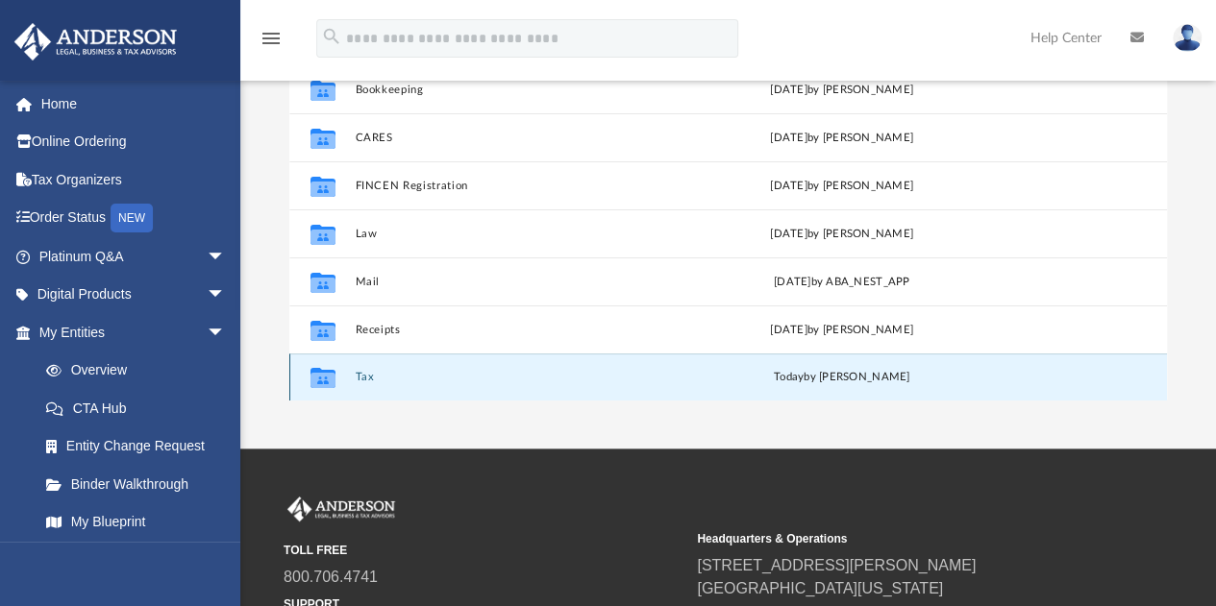
click at [361, 376] on button "Tax" at bounding box center [514, 378] width 319 height 12
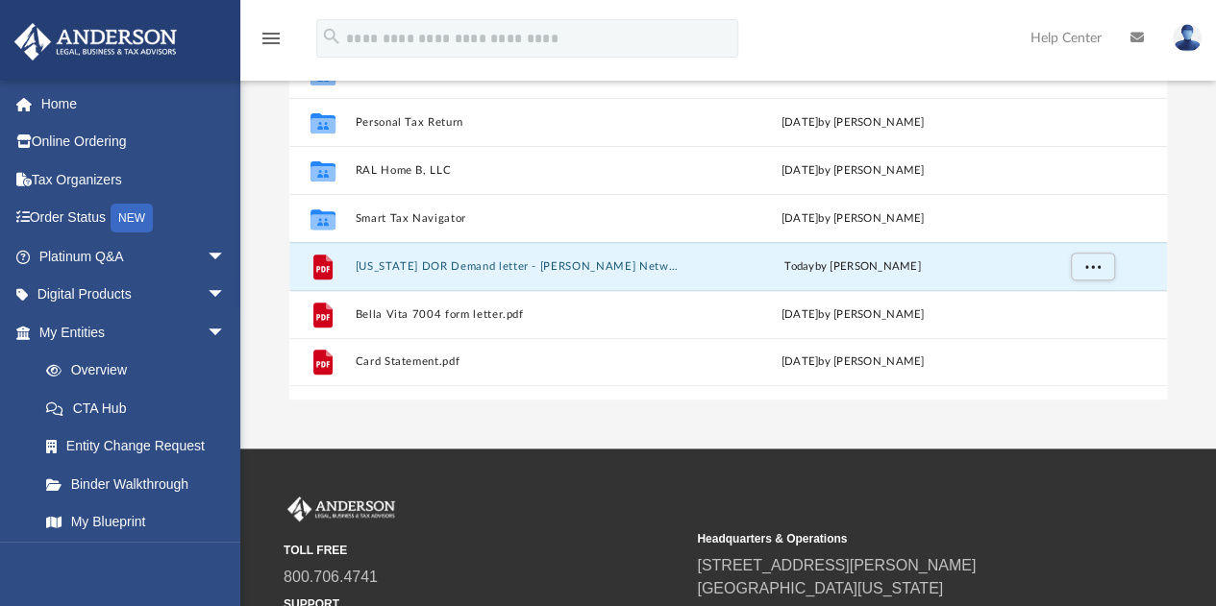
drag, startPoint x: 404, startPoint y: 268, endPoint x: 282, endPoint y: 312, distance: 129.8
click at [282, 312] on div "Difficulty viewing your box folder? You can also access your account directly o…" at bounding box center [727, 127] width 975 height 547
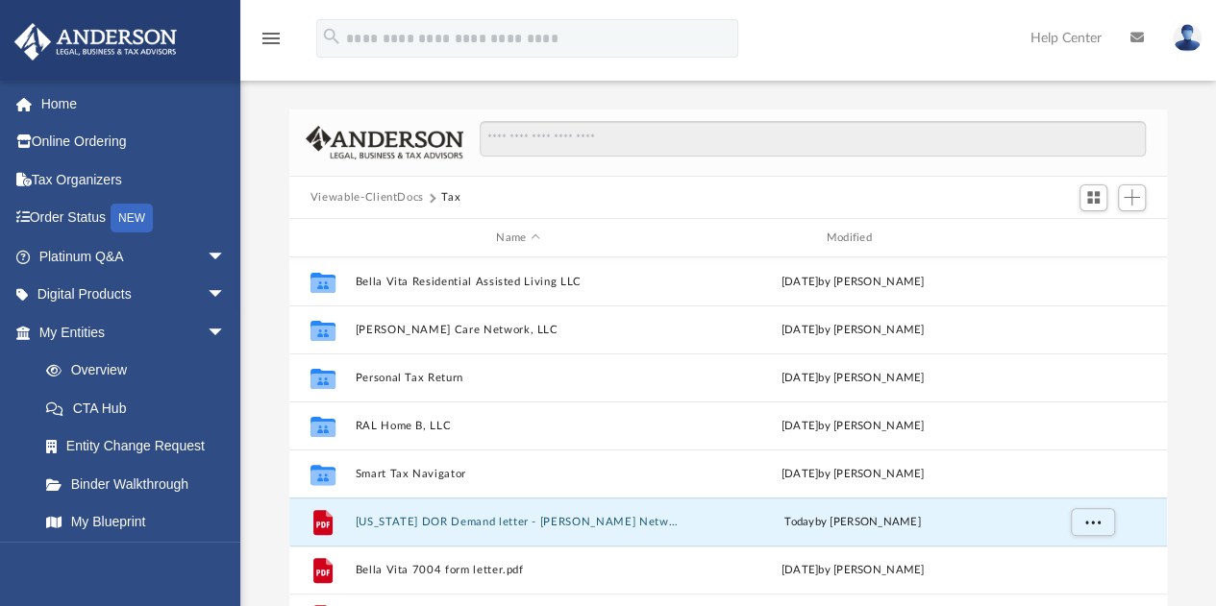
click at [382, 197] on button "Viewable-ClientDocs" at bounding box center [366, 197] width 113 height 17
